Goal: Information Seeking & Learning: Learn about a topic

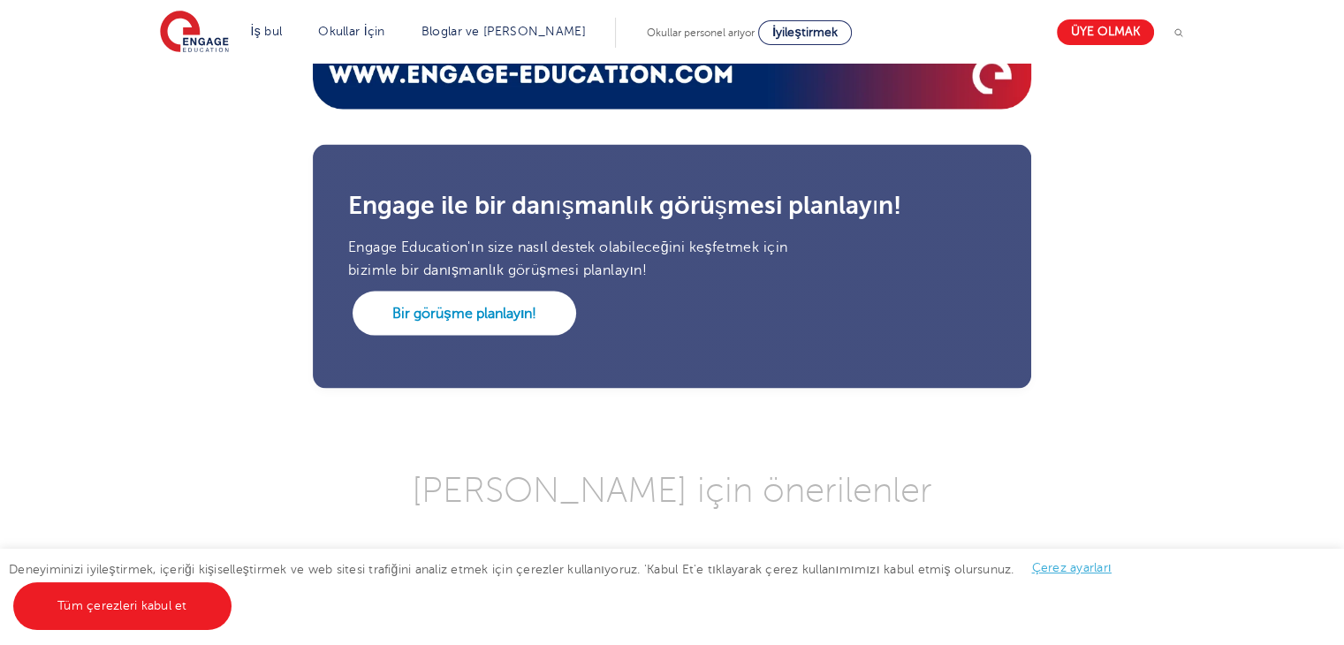
scroll to position [3654, 0]
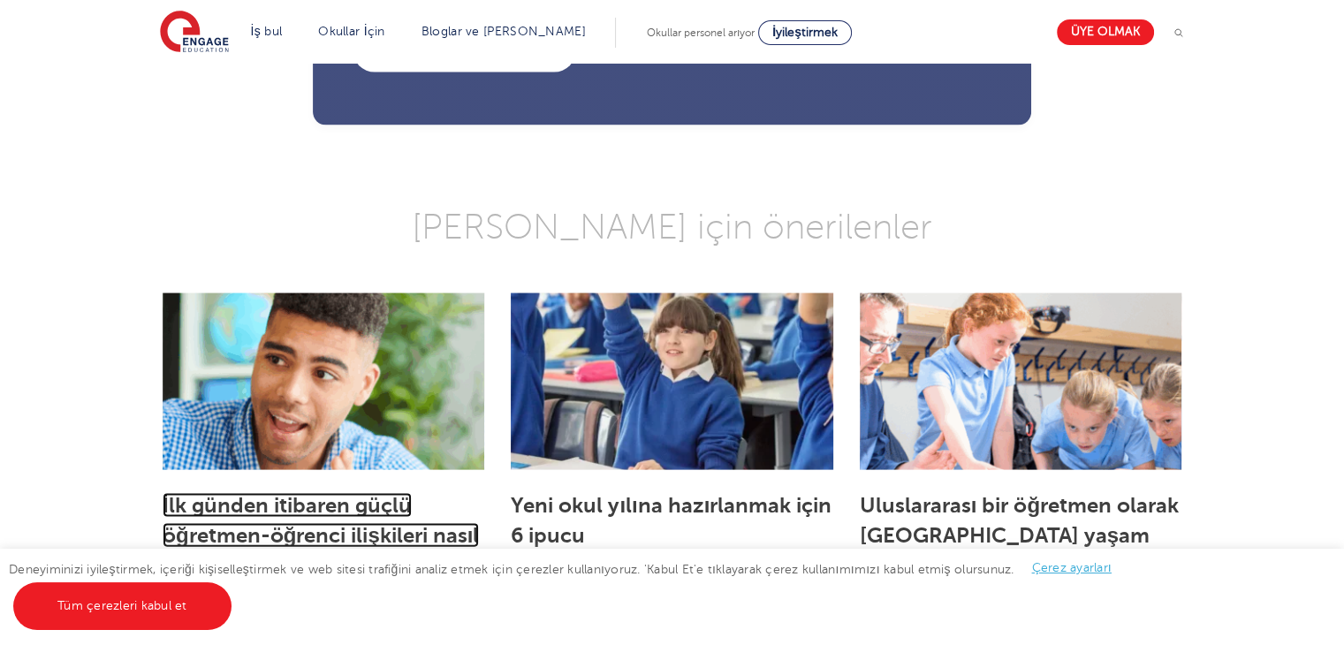
click at [346, 493] on font "İlk günden itibaren güçlü öğretmen-öğrenci ilişkileri nasıl kurulur?" at bounding box center [321, 535] width 316 height 85
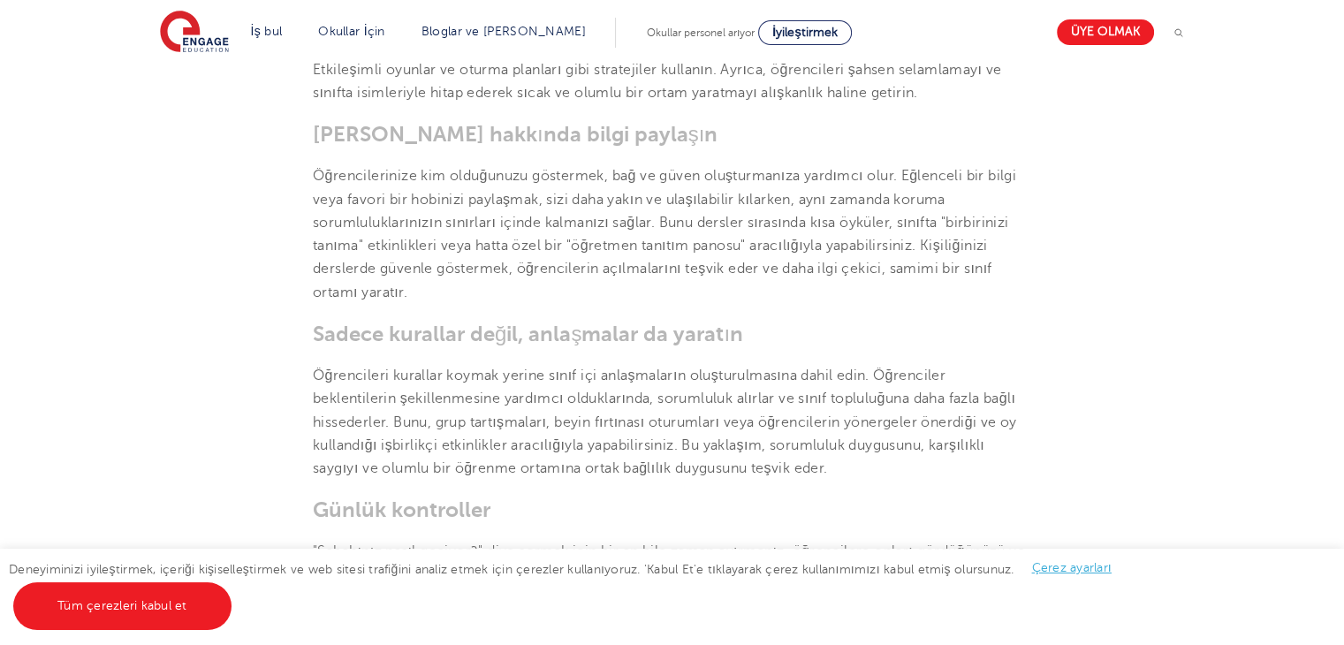
scroll to position [1187, 0]
